Goal: Information Seeking & Learning: Learn about a topic

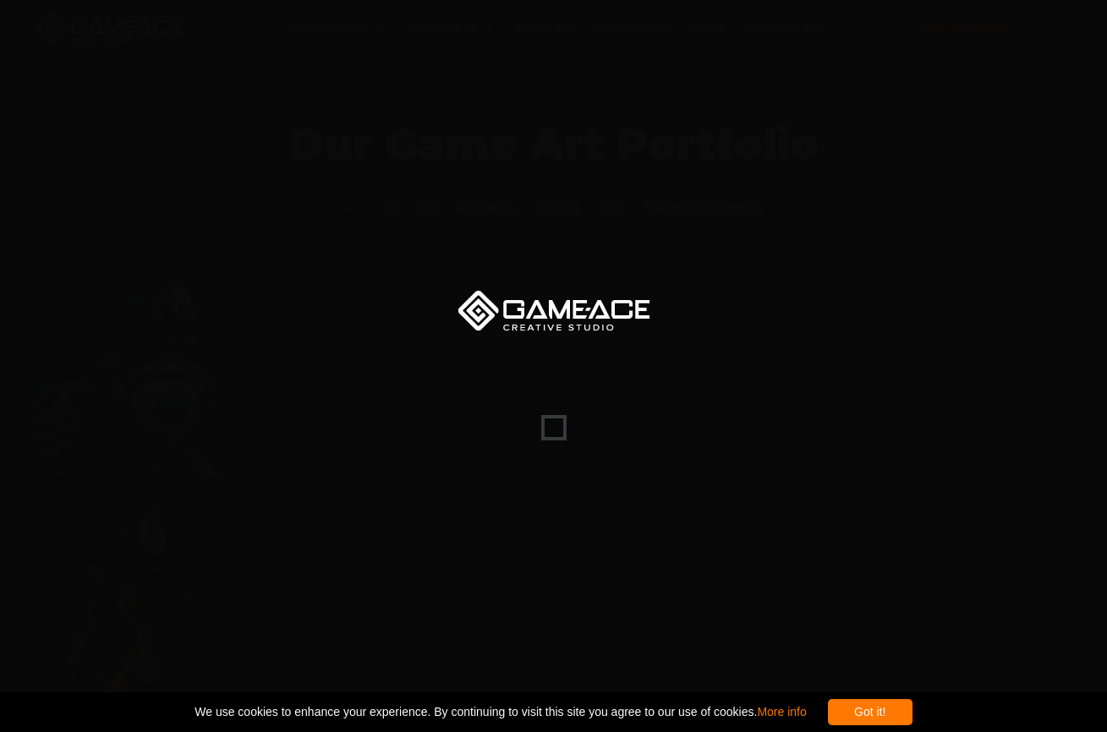
click at [1043, 228] on div at bounding box center [553, 366] width 1107 height 732
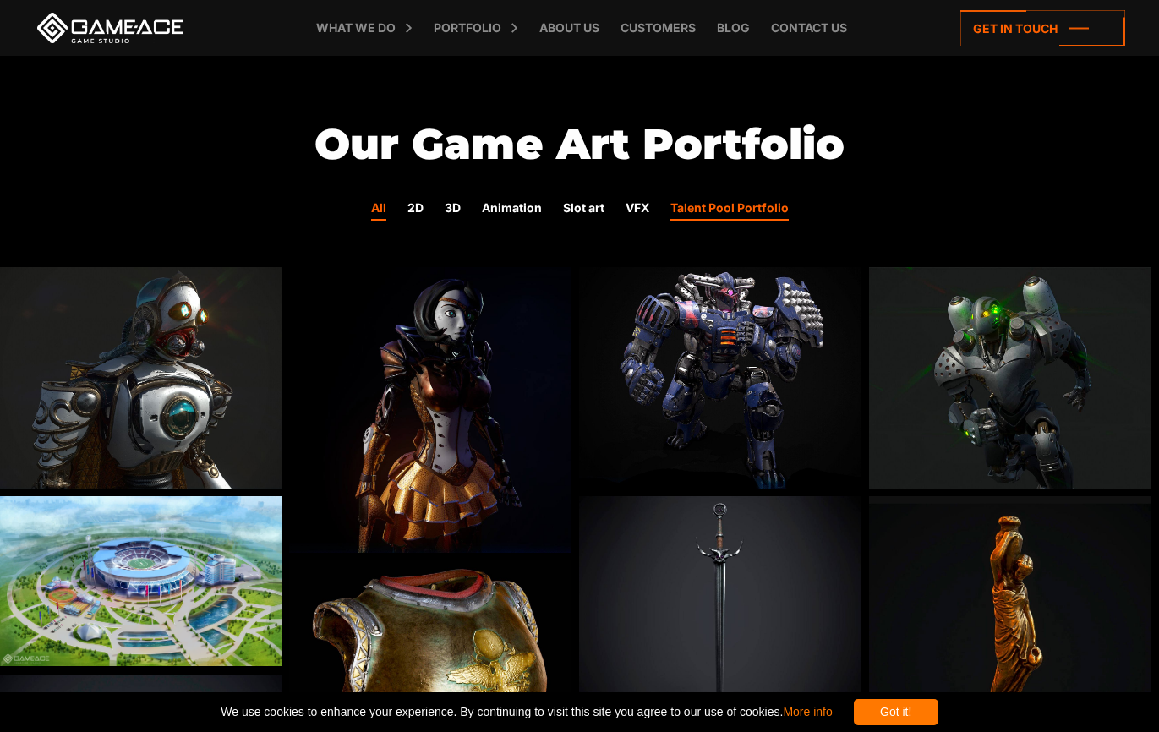
click at [749, 209] on link "Talent Pool Portfolio" at bounding box center [729, 210] width 118 height 22
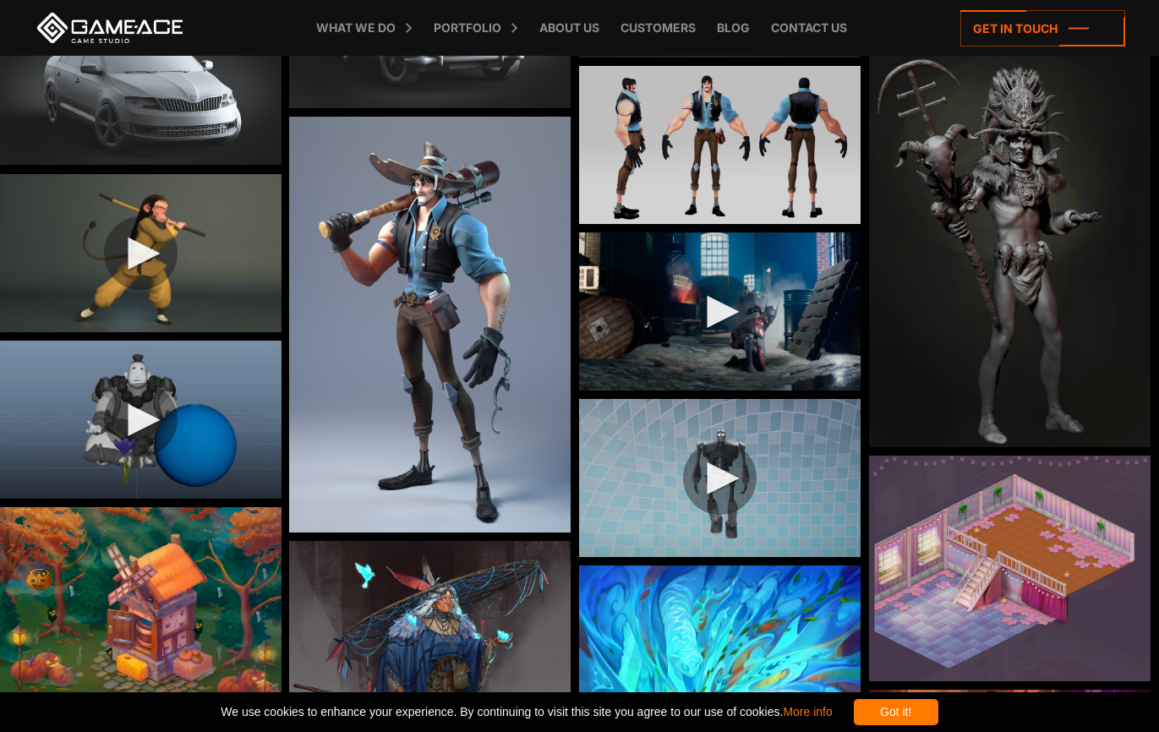
scroll to position [715, 0]
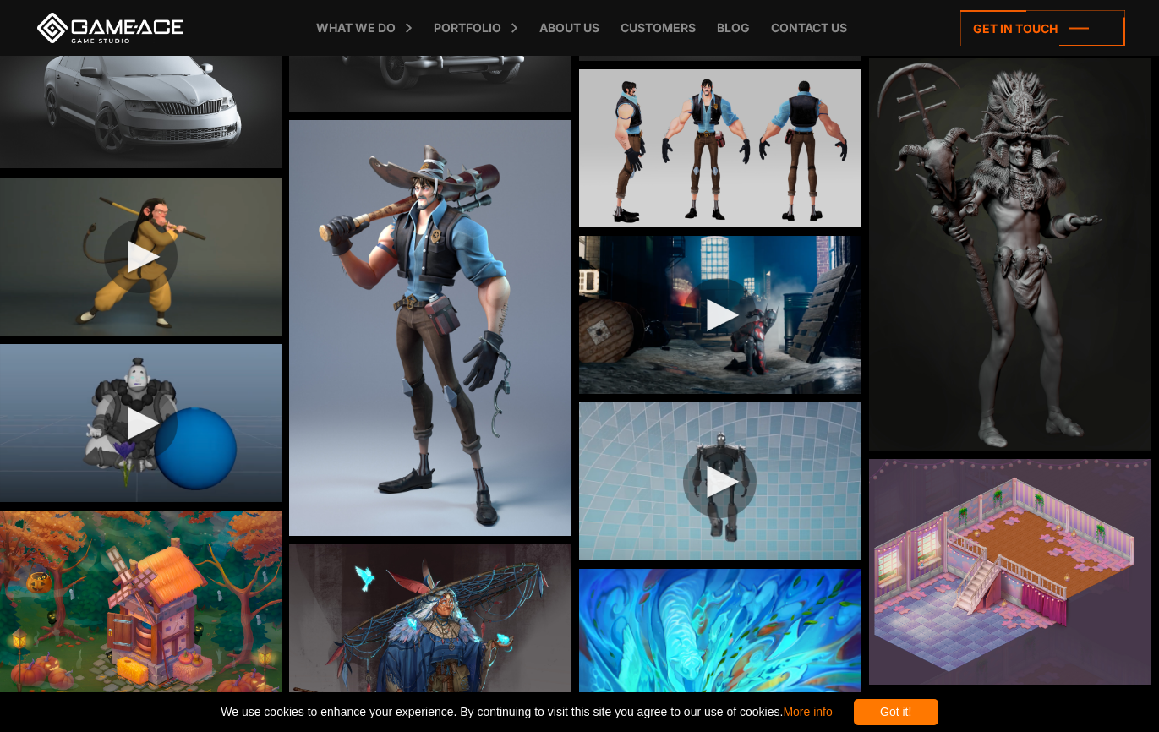
click at [756, 199] on img at bounding box center [720, 148] width 282 height 158
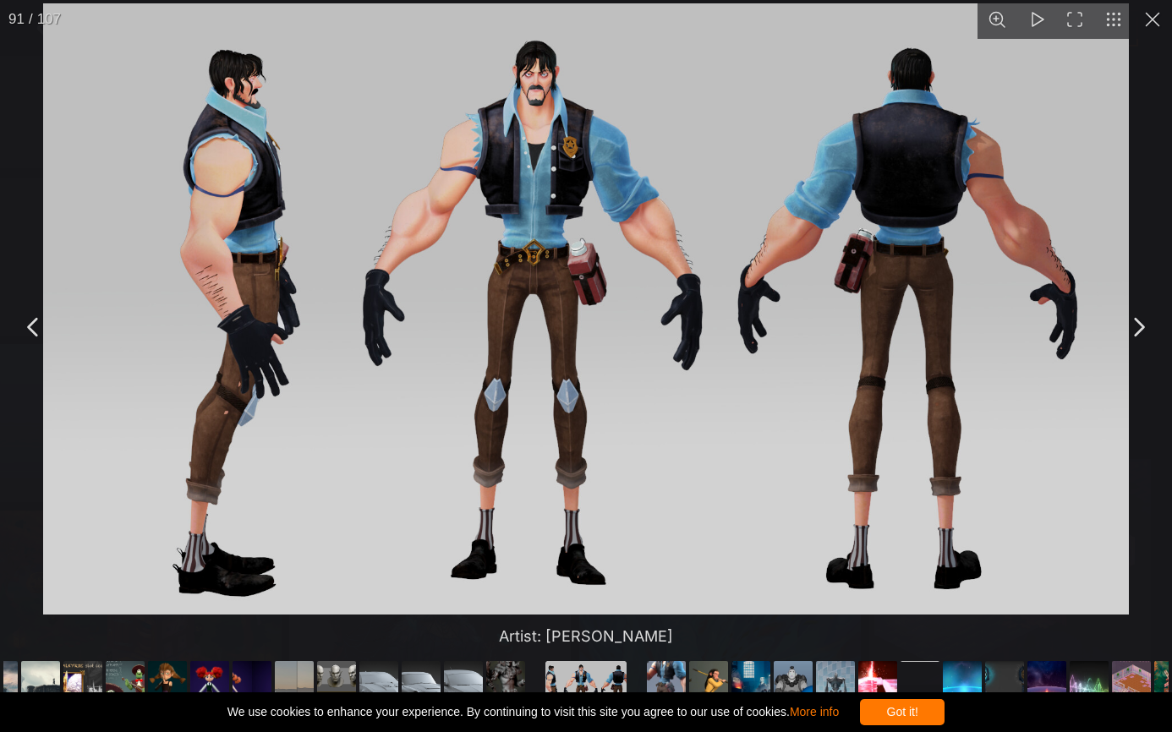
click at [627, 436] on img "You can close this modal content with the ESC key" at bounding box center [585, 308] width 1087 height 611
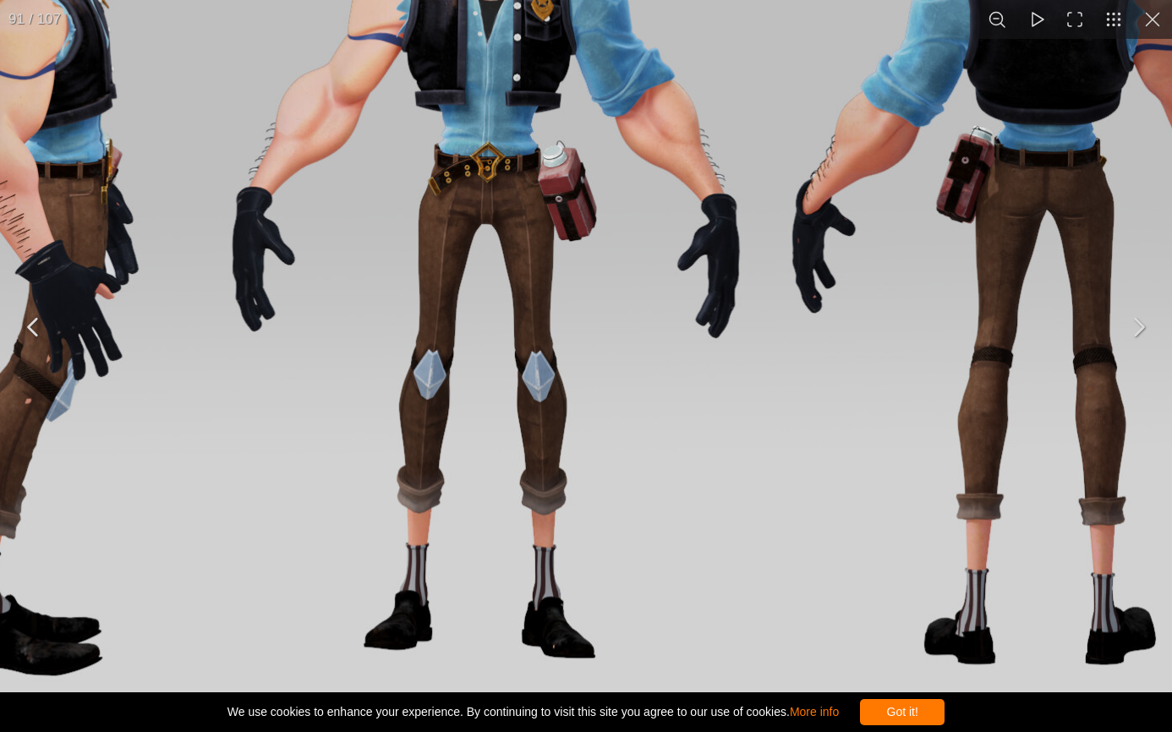
click at [631, 445] on img "You can close this modal content with the ESC key" at bounding box center [565, 246] width 1623 height 913
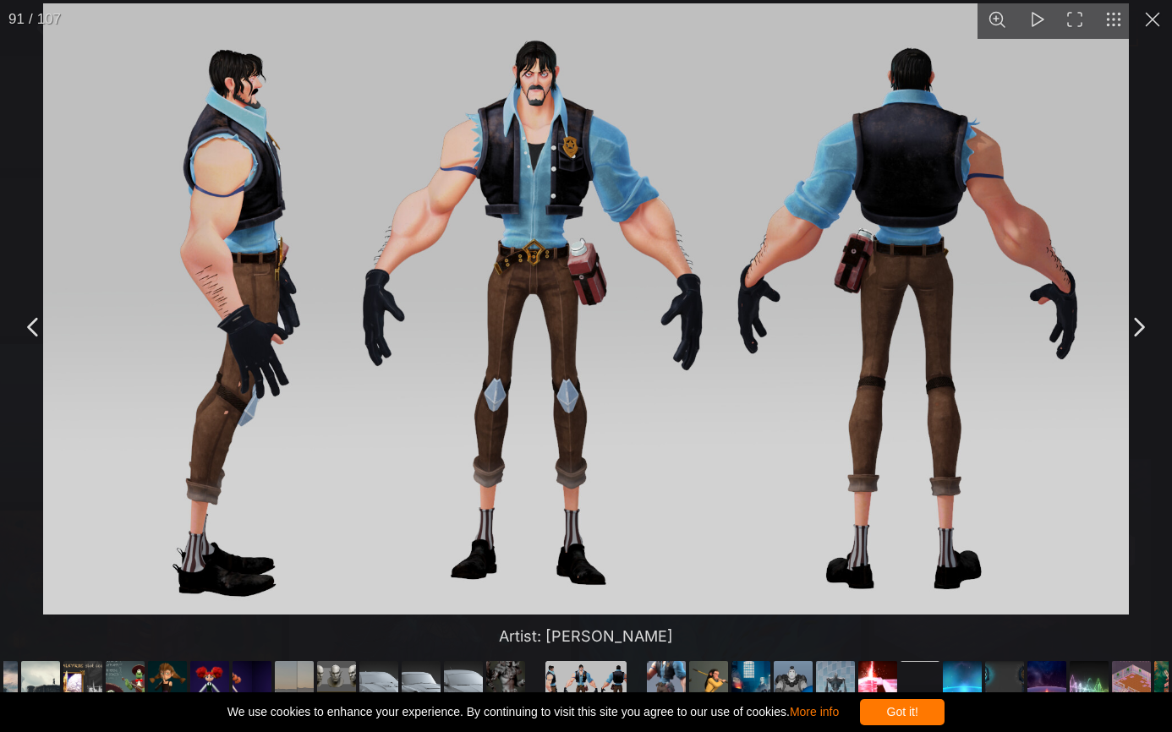
click at [800, 465] on img "You can close this modal content with the ESC key" at bounding box center [585, 308] width 1087 height 611
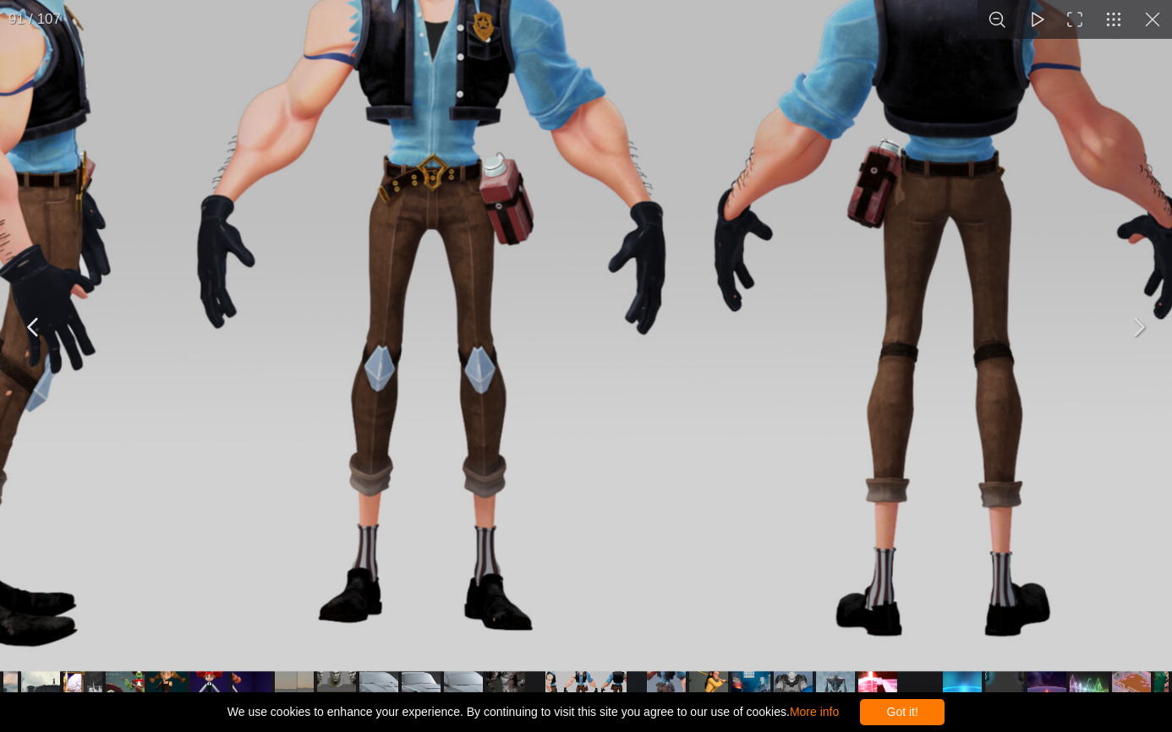
click at [800, 465] on img "You can close this modal content with the ESC key" at bounding box center [505, 249] width 1499 height 843
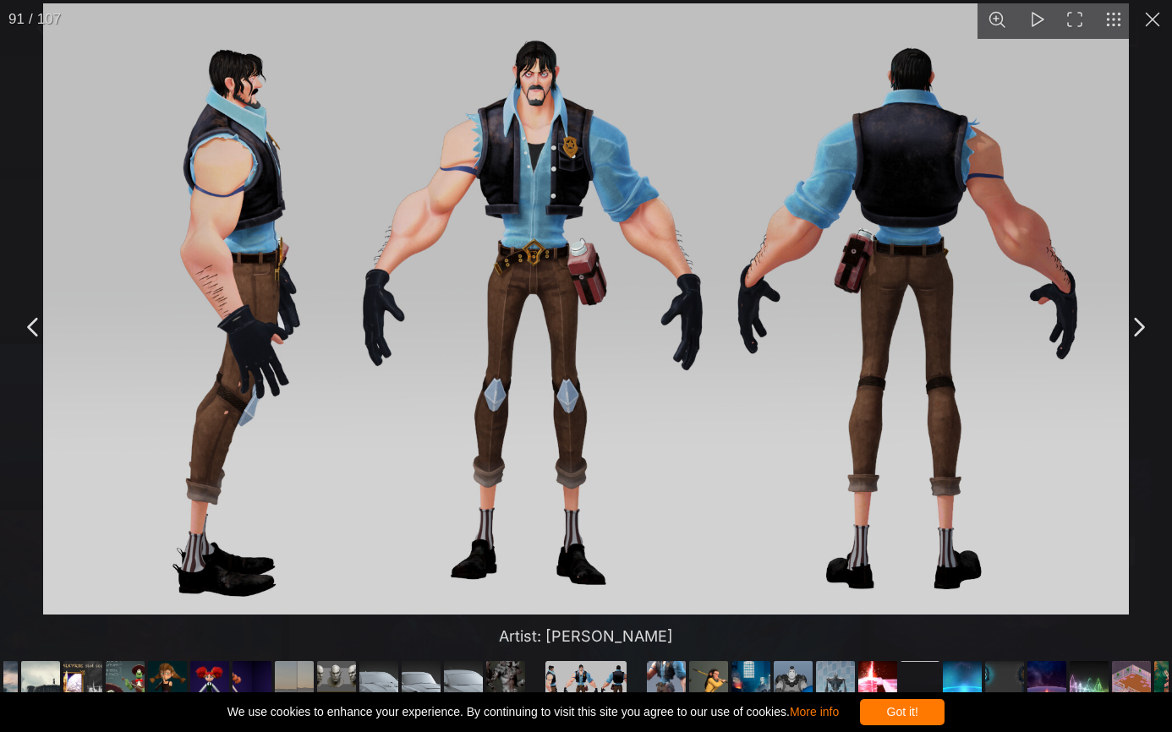
click at [1043, 456] on div "Artist: [PERSON_NAME]" at bounding box center [586, 327] width 1172 height 654
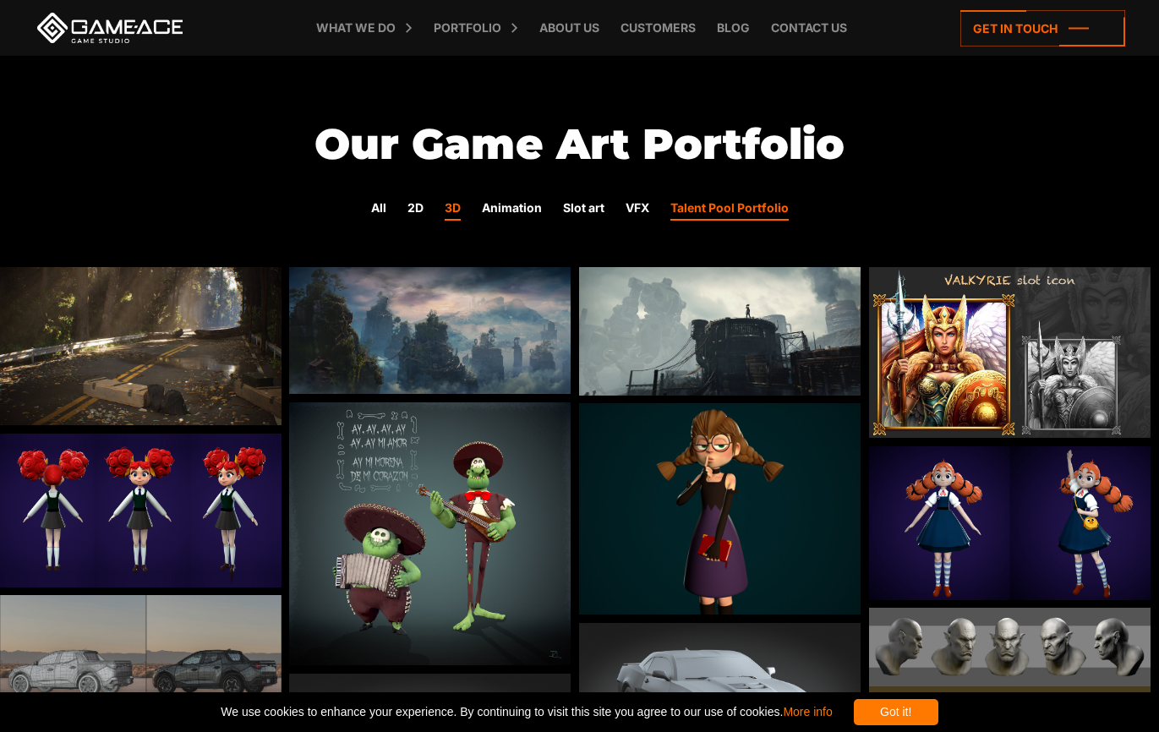
click at [452, 206] on link "3D" at bounding box center [453, 210] width 16 height 22
